Goal: Download file/media

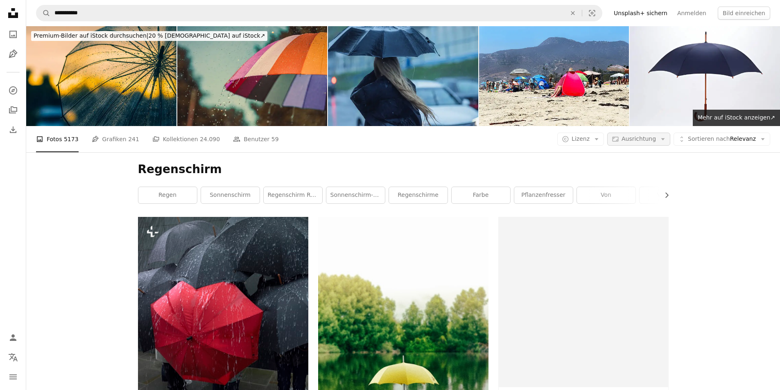
scroll to position [1376, 0]
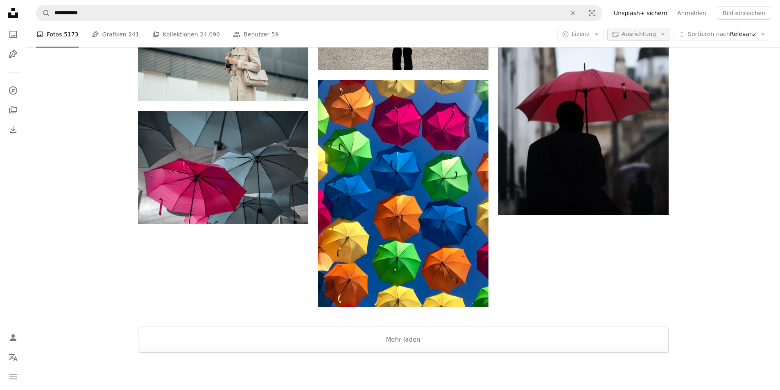
click at [643, 32] on span "Ausrichtung" at bounding box center [638, 34] width 34 height 7
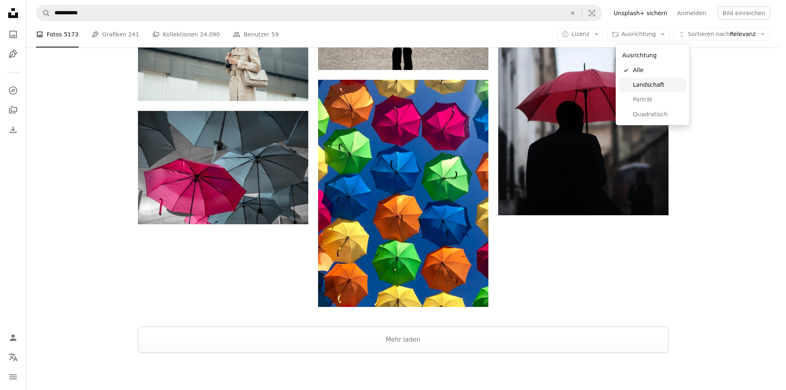
click at [661, 87] on span "Landschaft" at bounding box center [658, 85] width 50 height 8
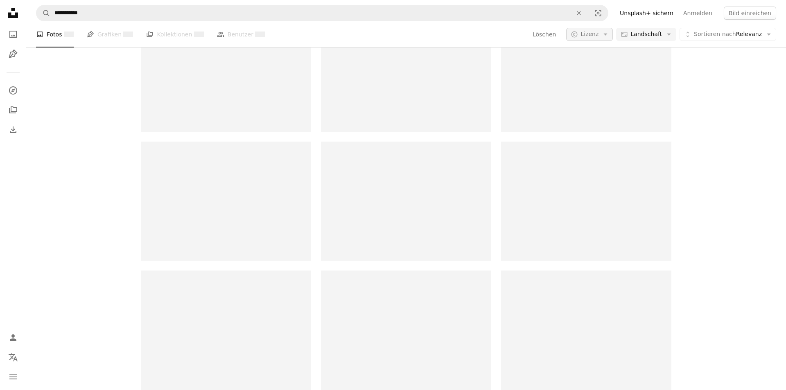
click at [595, 37] on span "Lizenz" at bounding box center [590, 34] width 18 height 7
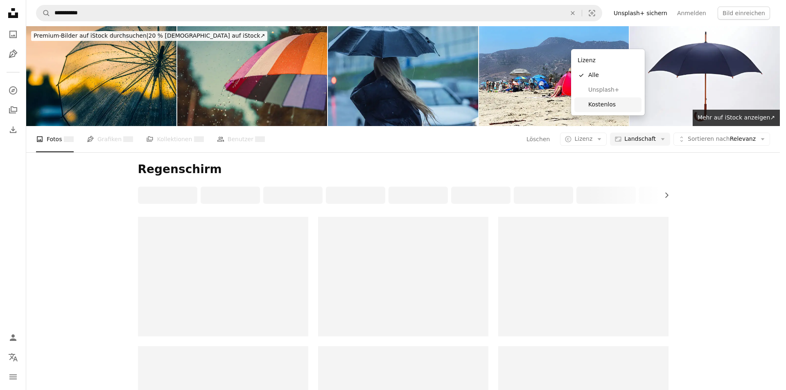
click at [606, 106] on span "Kostenlos" at bounding box center [613, 105] width 50 height 8
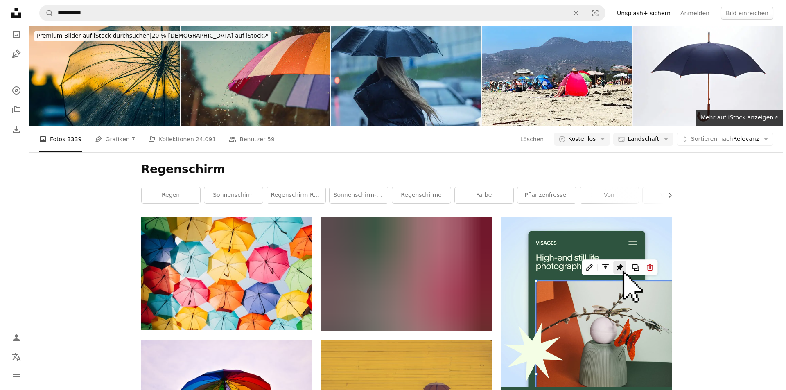
scroll to position [573, 0]
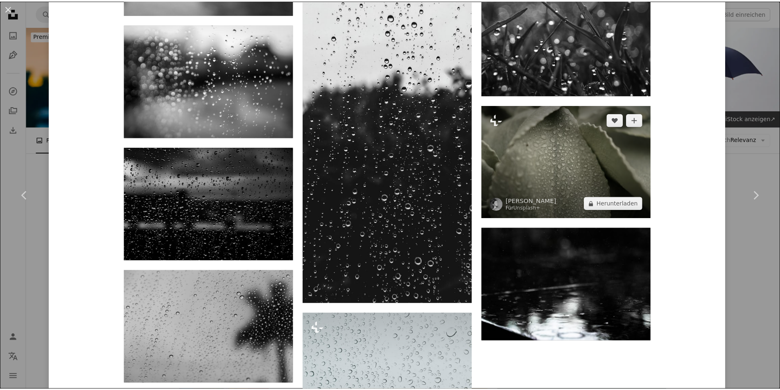
scroll to position [1474, 0]
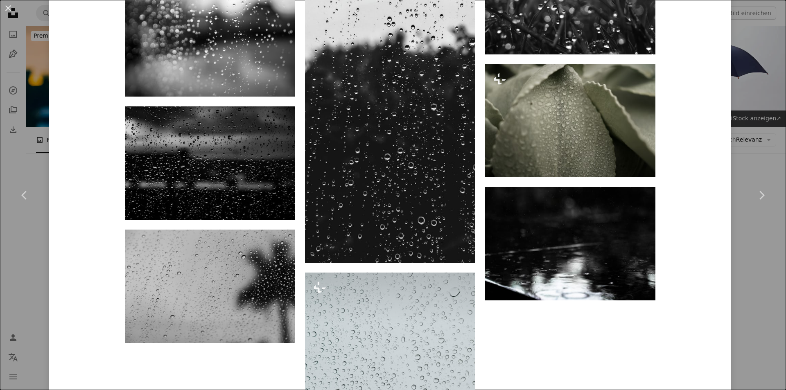
click at [752, 77] on div "An X shape Chevron left Chevron right Joy Stamp Für Anfragen verfügbar A checkm…" at bounding box center [393, 195] width 786 height 390
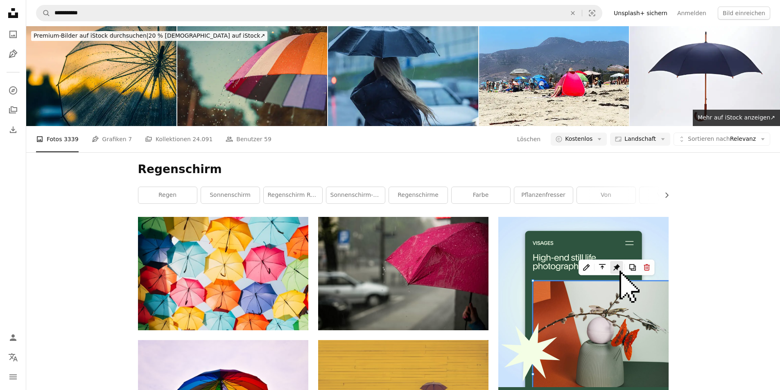
scroll to position [778, 0]
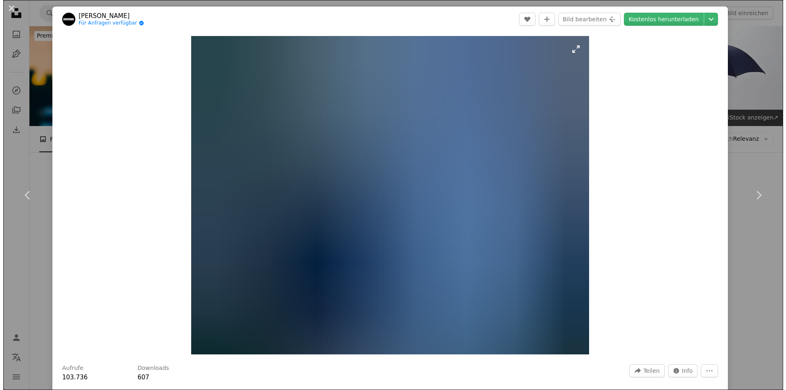
scroll to position [1105, 0]
